Goal: Find specific page/section: Find specific page/section

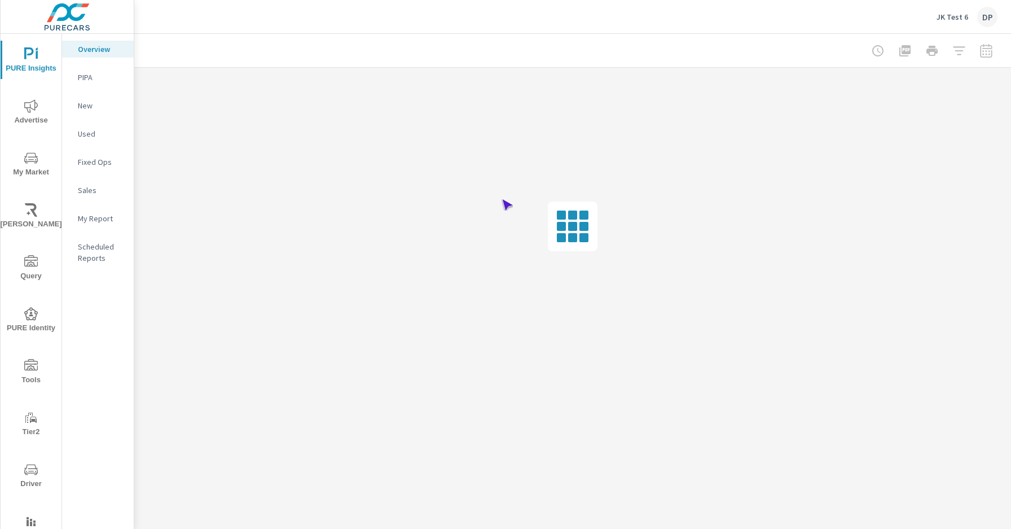
click at [29, 476] on span "Driver" at bounding box center [31, 477] width 54 height 28
